Goal: Information Seeking & Learning: Learn about a topic

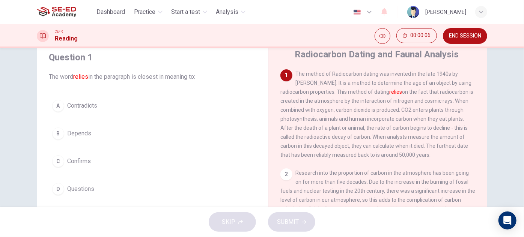
scroll to position [34, 0]
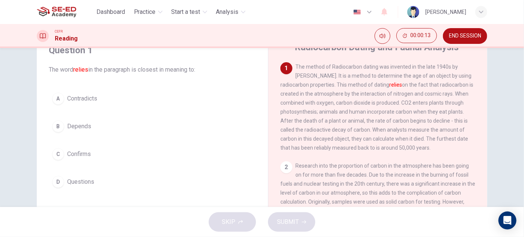
click at [508, 82] on div "Question 1 The word relies in the paragraph is closest in meaning to: A Contrad…" at bounding box center [262, 127] width 524 height 159
click at [78, 124] on span "Depends" at bounding box center [79, 126] width 24 height 9
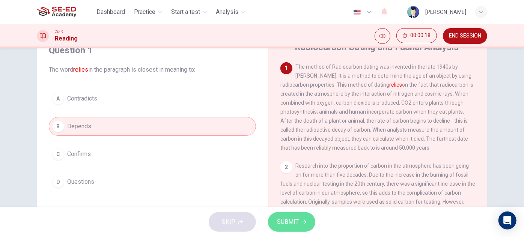
click at [297, 220] on span "SUBMIT" at bounding box center [288, 222] width 22 height 11
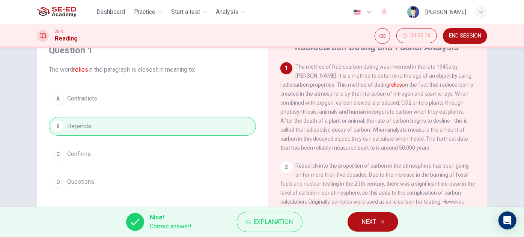
click at [376, 220] on span "NEXT" at bounding box center [369, 222] width 15 height 11
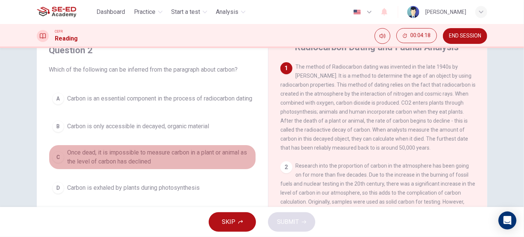
click at [164, 155] on span "Once dead, it is impossible to measure carbon in a plant or animal as the level…" at bounding box center [159, 157] width 185 height 18
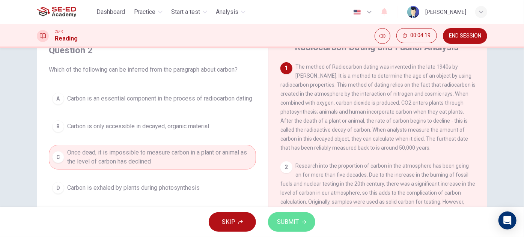
click at [296, 222] on span "SUBMIT" at bounding box center [288, 222] width 22 height 11
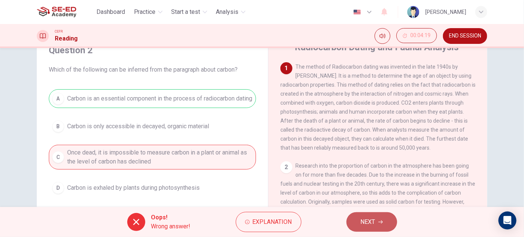
click at [371, 219] on span "NEXT" at bounding box center [368, 222] width 15 height 11
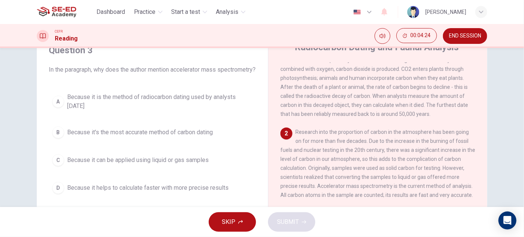
scroll to position [68, 0]
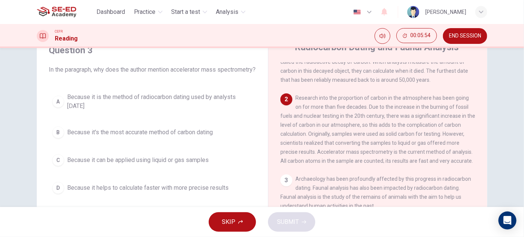
click at [197, 108] on span "Because it is the method of radiocarbon dating used by analysts [DATE]" at bounding box center [159, 102] width 185 height 18
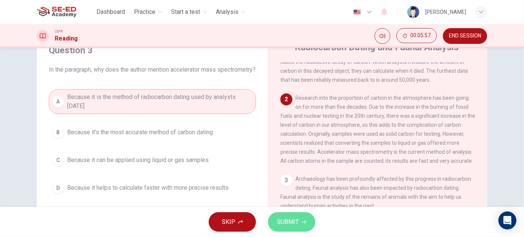
click at [288, 224] on span "SUBMIT" at bounding box center [288, 222] width 22 height 11
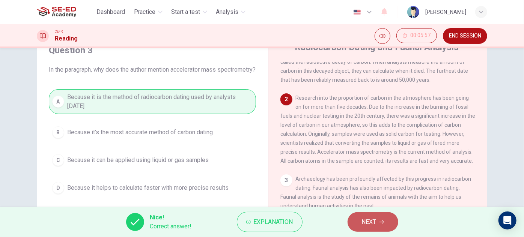
click at [369, 221] on span "NEXT" at bounding box center [369, 222] width 15 height 11
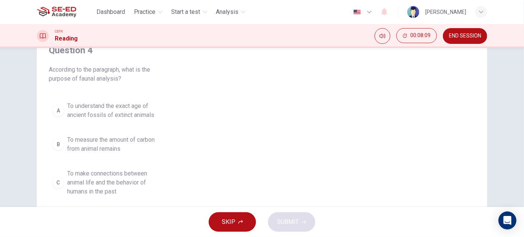
scroll to position [34, 0]
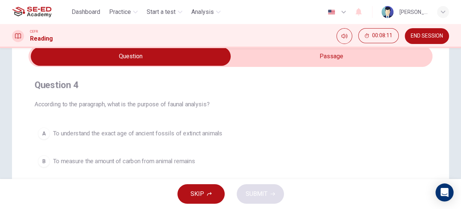
drag, startPoint x: 396, startPoint y: 5, endPoint x: 331, endPoint y: 110, distance: 123.9
click at [331, 110] on div "Question 4 According to the paragraph, what is the purpose of faunal analysis? …" at bounding box center [231, 152] width 404 height 159
click at [353, 57] on input "checkbox" at bounding box center [131, 56] width 607 height 19
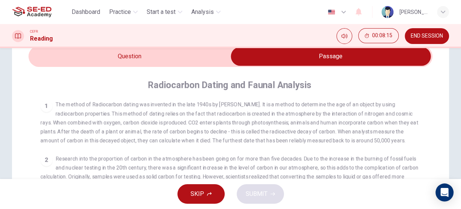
click at [181, 60] on input "checkbox" at bounding box center [331, 56] width 607 height 19
checkbox input "false"
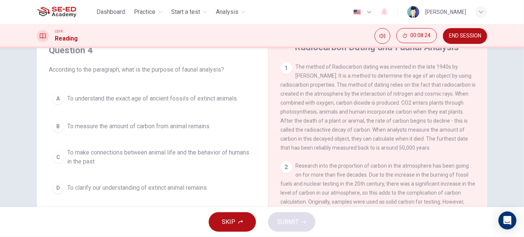
drag, startPoint x: 437, startPoint y: 0, endPoint x: 367, endPoint y: 138, distance: 153.9
click at [367, 138] on span "The method of Radiocarbon dating was invented in the late 1940s by [PERSON_NAME…" at bounding box center [377, 107] width 195 height 87
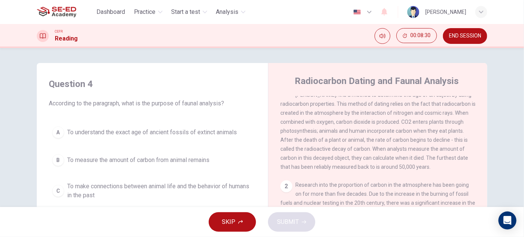
scroll to position [0, 0]
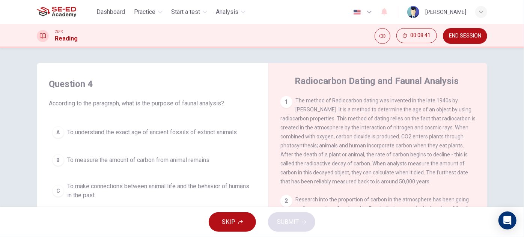
drag, startPoint x: 495, startPoint y: 0, endPoint x: 391, endPoint y: 92, distance: 138.6
click at [391, 92] on div "Radiocarbon Dating and Faunal Analysis 1 The method of Radiocarbon dating was i…" at bounding box center [377, 199] width 219 height 273
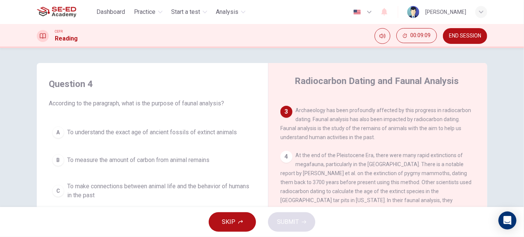
scroll to position [34, 0]
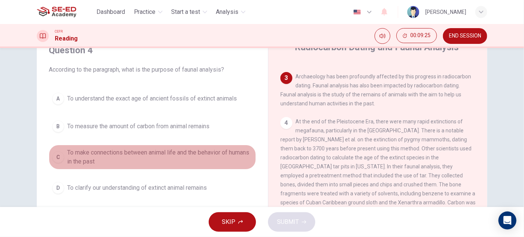
click at [193, 152] on span "To make connections between animal life and the behavior of humans in the past" at bounding box center [159, 157] width 185 height 18
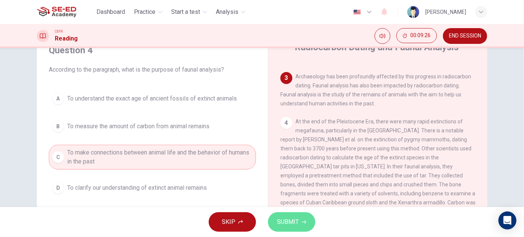
click at [285, 218] on span "SUBMIT" at bounding box center [288, 222] width 22 height 11
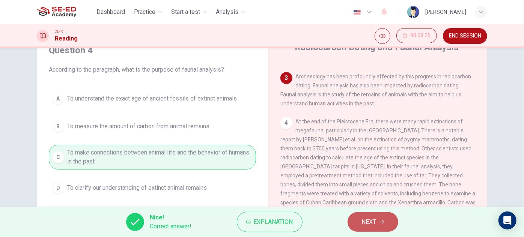
click at [375, 221] on span "NEXT" at bounding box center [369, 222] width 15 height 11
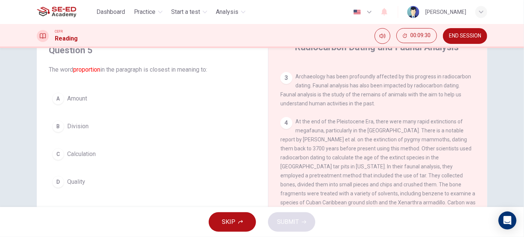
click at [77, 99] on span "Amount" at bounding box center [77, 98] width 20 height 9
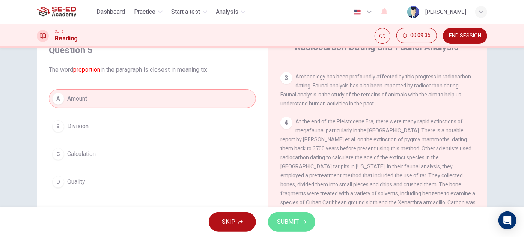
click at [299, 227] on button "SUBMIT" at bounding box center [291, 222] width 47 height 20
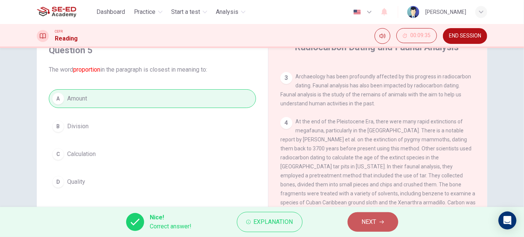
click at [368, 221] on span "NEXT" at bounding box center [369, 222] width 15 height 11
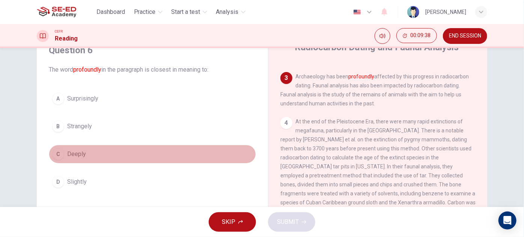
click at [99, 151] on button "C Deeply" at bounding box center [152, 154] width 207 height 19
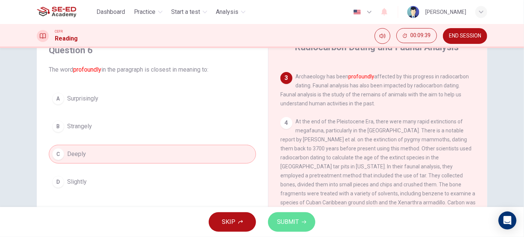
click at [295, 222] on span "SUBMIT" at bounding box center [288, 222] width 22 height 11
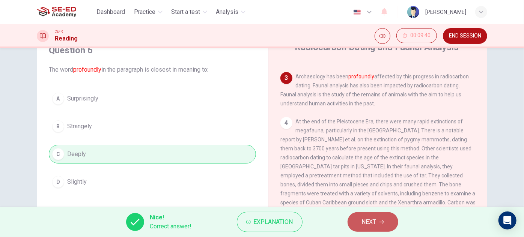
click at [373, 221] on span "NEXT" at bounding box center [369, 222] width 15 height 11
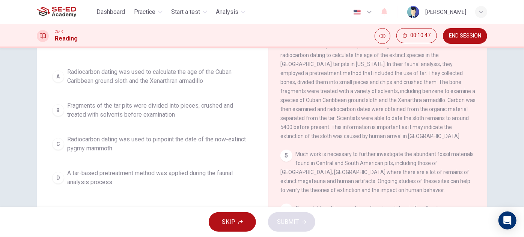
scroll to position [205, 0]
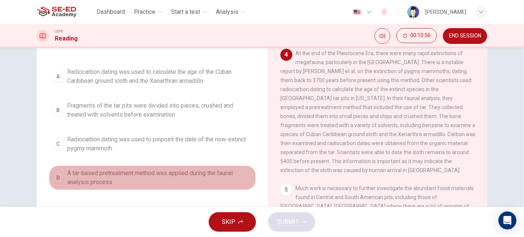
click at [203, 173] on span "A tar-based pretreatment method was applied during the faunal analysis process" at bounding box center [159, 178] width 185 height 18
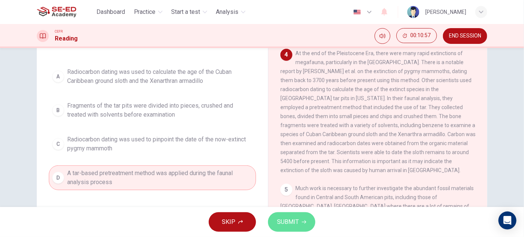
click at [284, 225] on span "SUBMIT" at bounding box center [288, 222] width 22 height 11
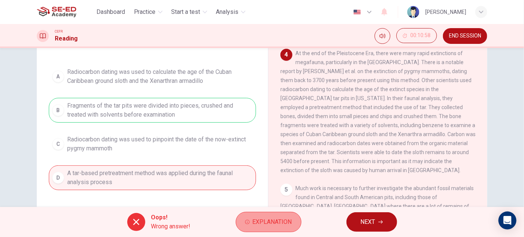
click at [278, 216] on button "Explanation" at bounding box center [269, 222] width 66 height 20
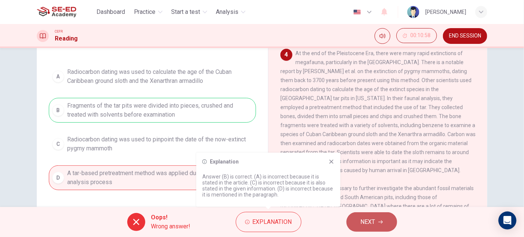
click at [365, 222] on span "NEXT" at bounding box center [368, 222] width 15 height 11
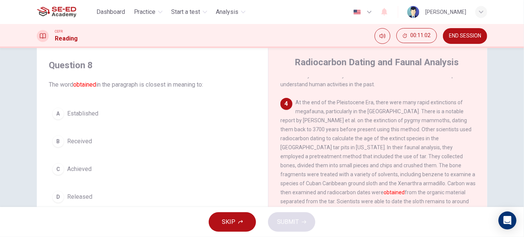
scroll to position [34, 0]
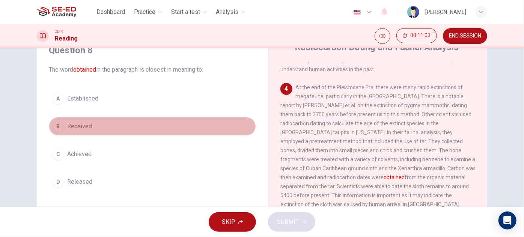
click at [72, 130] on span "Received" at bounding box center [79, 126] width 25 height 9
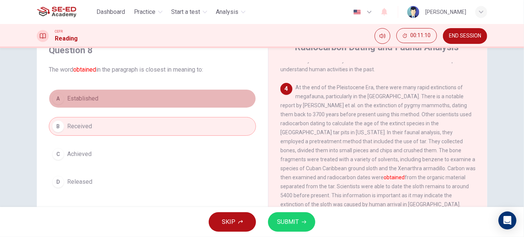
click at [81, 103] on button "A Established" at bounding box center [152, 98] width 207 height 19
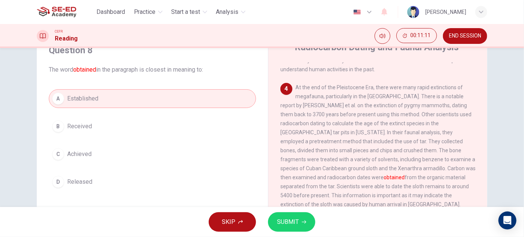
click at [290, 224] on span "SUBMIT" at bounding box center [288, 222] width 22 height 11
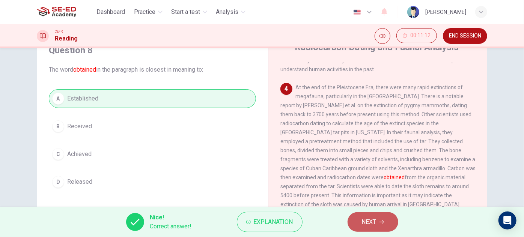
click at [376, 226] on span "NEXT" at bounding box center [369, 222] width 15 height 11
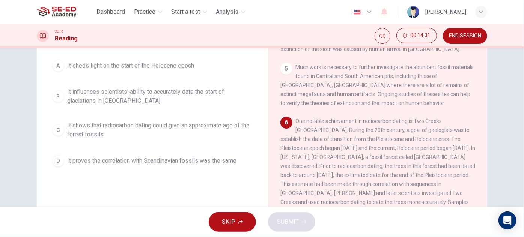
scroll to position [98, 0]
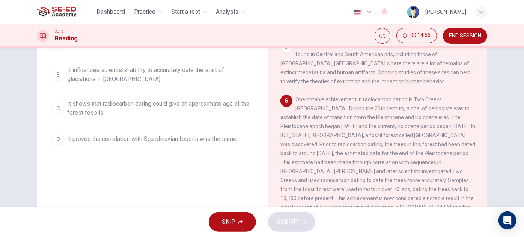
click at [133, 71] on span "It influences scientists' ability to accurately date the start of glaciations i…" at bounding box center [159, 75] width 185 height 18
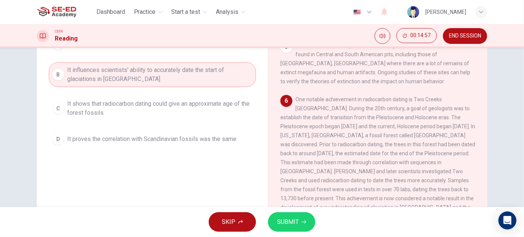
click at [289, 224] on span "SUBMIT" at bounding box center [288, 222] width 22 height 11
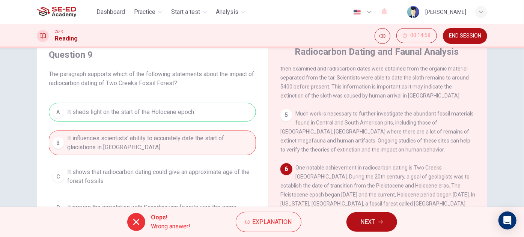
scroll to position [63, 0]
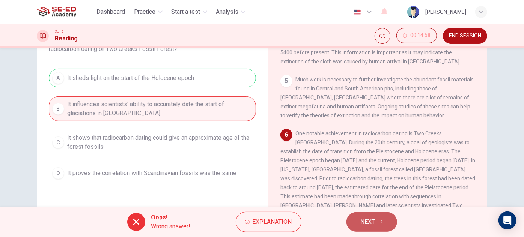
click at [381, 226] on button "NEXT" at bounding box center [371, 222] width 51 height 20
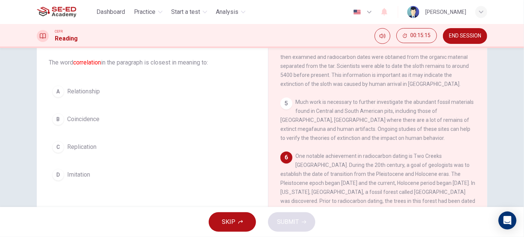
scroll to position [29, 0]
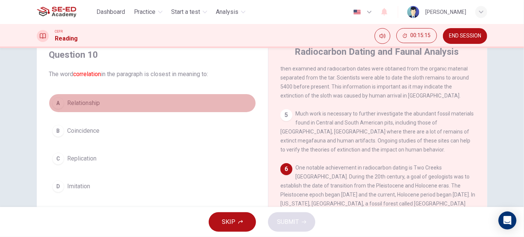
click at [94, 110] on button "A Relationship" at bounding box center [152, 103] width 207 height 19
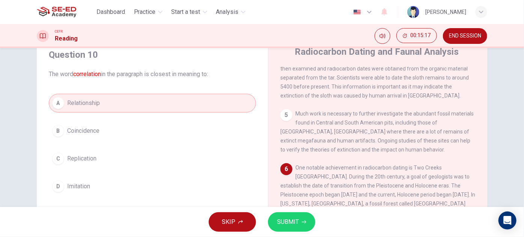
click at [295, 222] on span "SUBMIT" at bounding box center [288, 222] width 22 height 11
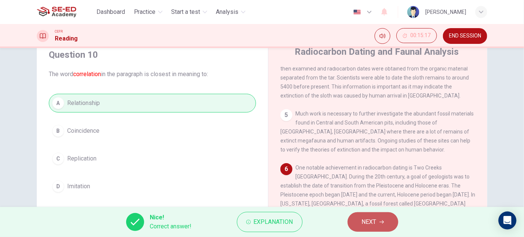
click at [377, 223] on button "NEXT" at bounding box center [373, 222] width 51 height 20
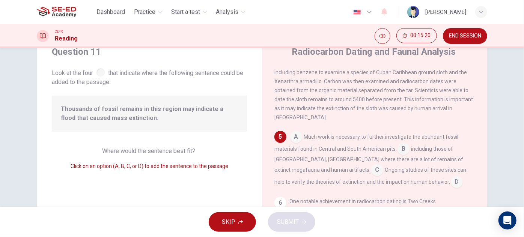
scroll to position [311, 0]
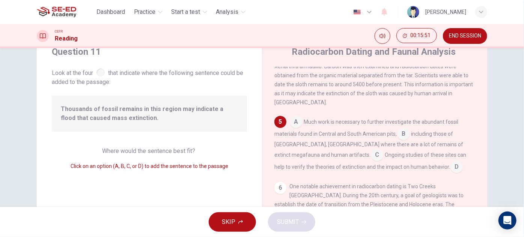
click at [293, 125] on input at bounding box center [296, 123] width 12 height 12
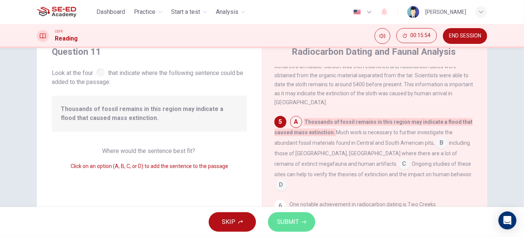
click at [296, 222] on span "SUBMIT" at bounding box center [288, 222] width 22 height 11
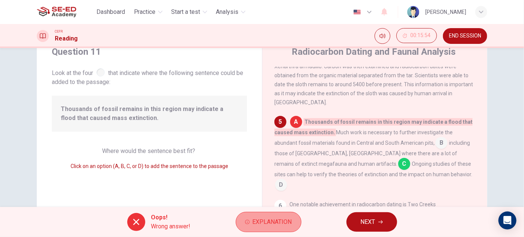
click at [280, 226] on span "Explanation" at bounding box center [272, 222] width 39 height 11
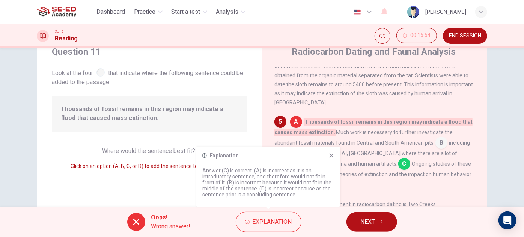
click at [332, 156] on icon at bounding box center [332, 156] width 4 height 4
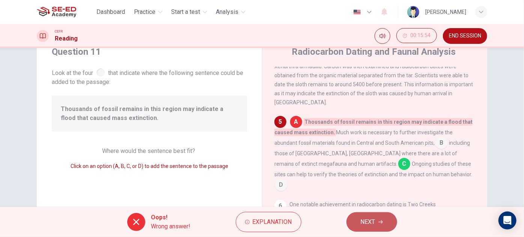
click at [375, 217] on span "NEXT" at bounding box center [368, 222] width 15 height 11
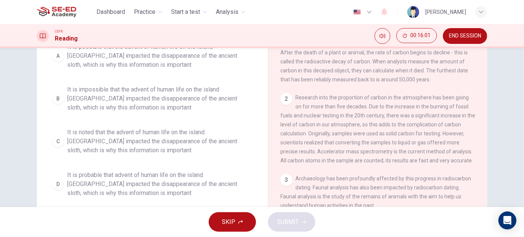
scroll to position [68, 0]
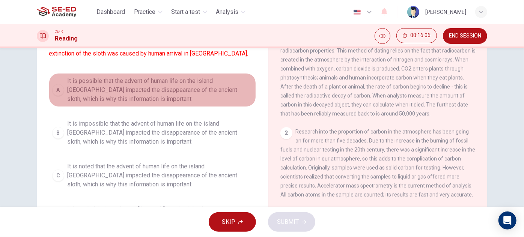
click at [166, 86] on span "It is possible that the advent of human life on the island [GEOGRAPHIC_DATA] im…" at bounding box center [159, 90] width 185 height 27
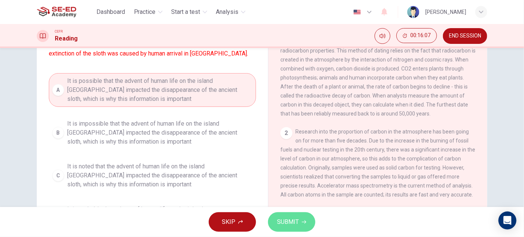
click at [290, 220] on span "SUBMIT" at bounding box center [288, 222] width 22 height 11
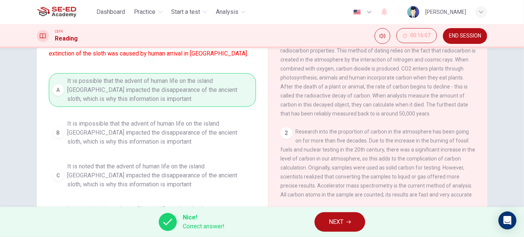
click at [346, 220] on icon "button" at bounding box center [348, 222] width 5 height 5
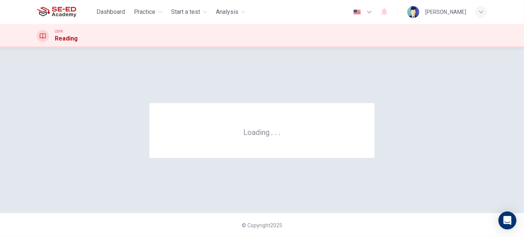
scroll to position [0, 0]
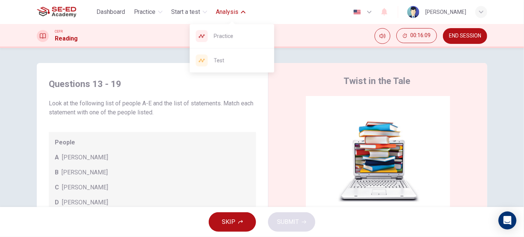
click at [238, 9] on span "Analysis" at bounding box center [227, 12] width 23 height 9
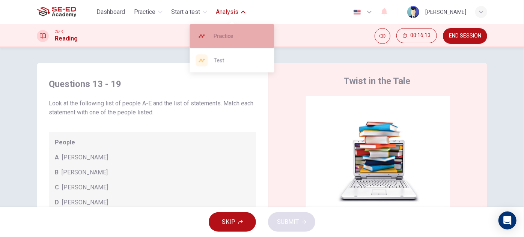
click at [248, 43] on div "Practice" at bounding box center [232, 36] width 84 height 24
